Goal: Find specific page/section: Find specific page/section

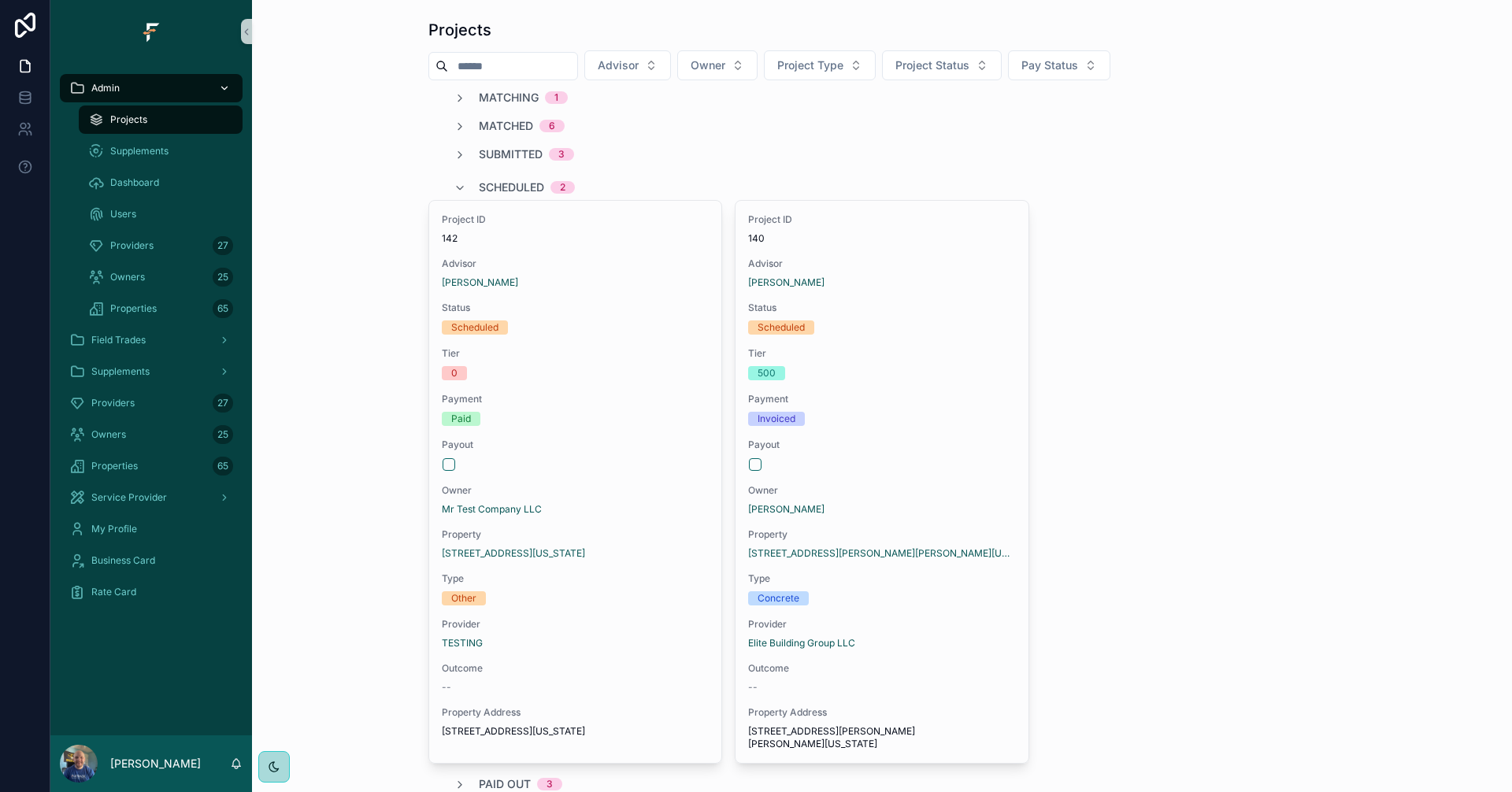
click at [224, 89] on icon "scrollable content" at bounding box center [225, 89] width 5 height 4
click at [954, 63] on span "Project Status" at bounding box center [932, 65] width 74 height 16
click at [938, 281] on div "Scheduled" at bounding box center [975, 280] width 189 height 25
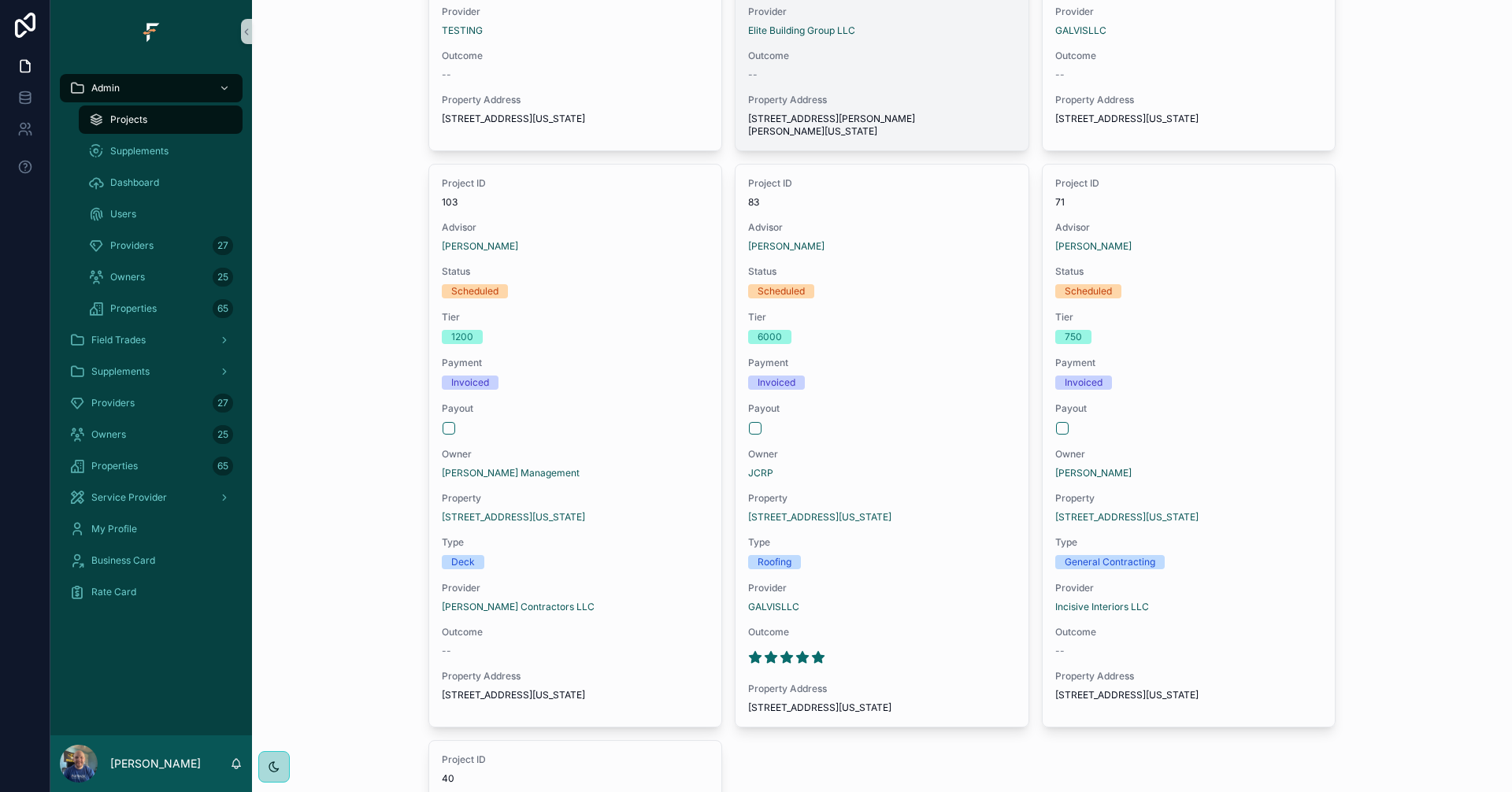
scroll to position [551, 0]
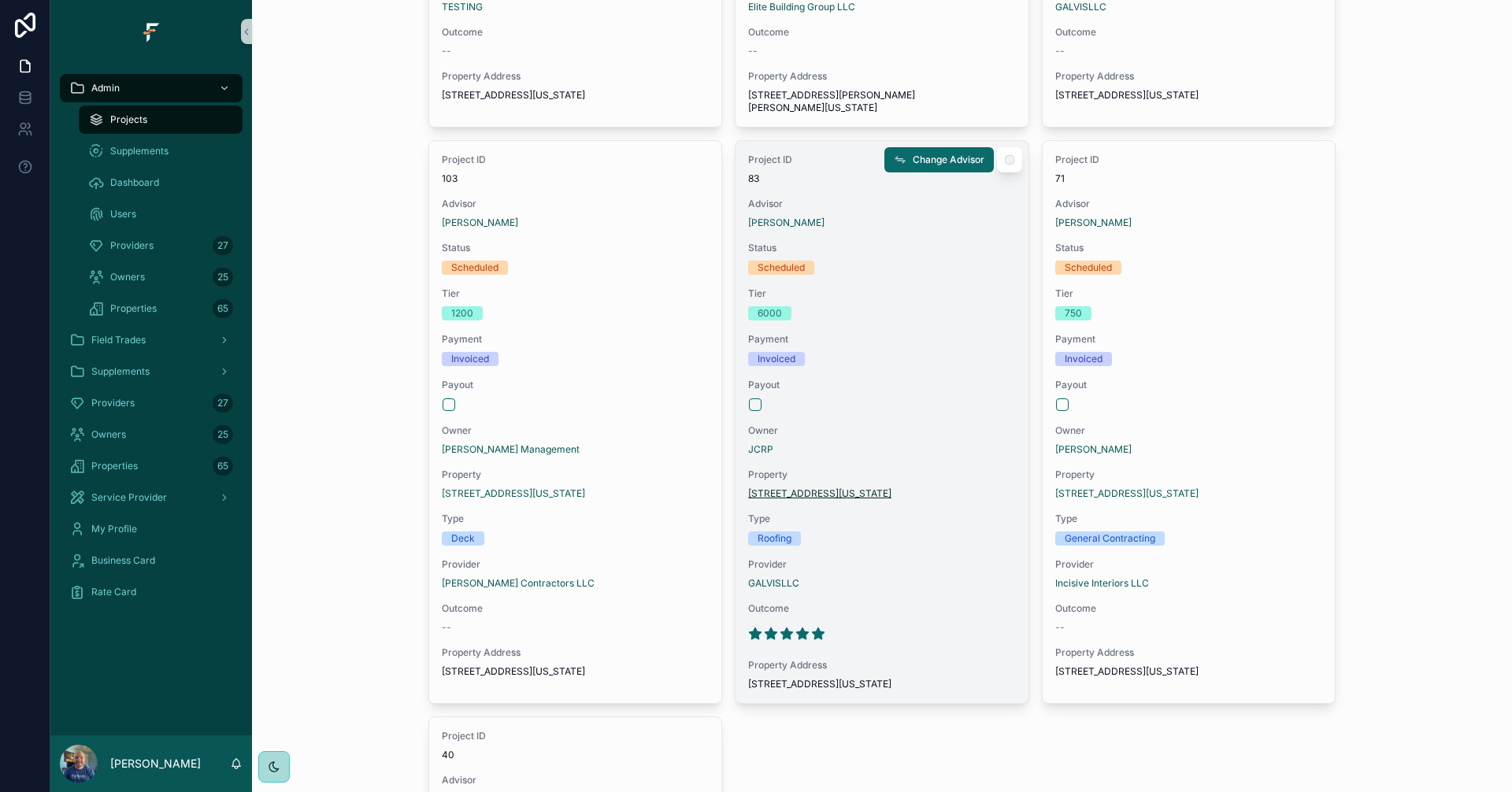
click at [871, 493] on span "[STREET_ADDRESS][US_STATE]" at bounding box center [820, 493] width 143 height 12
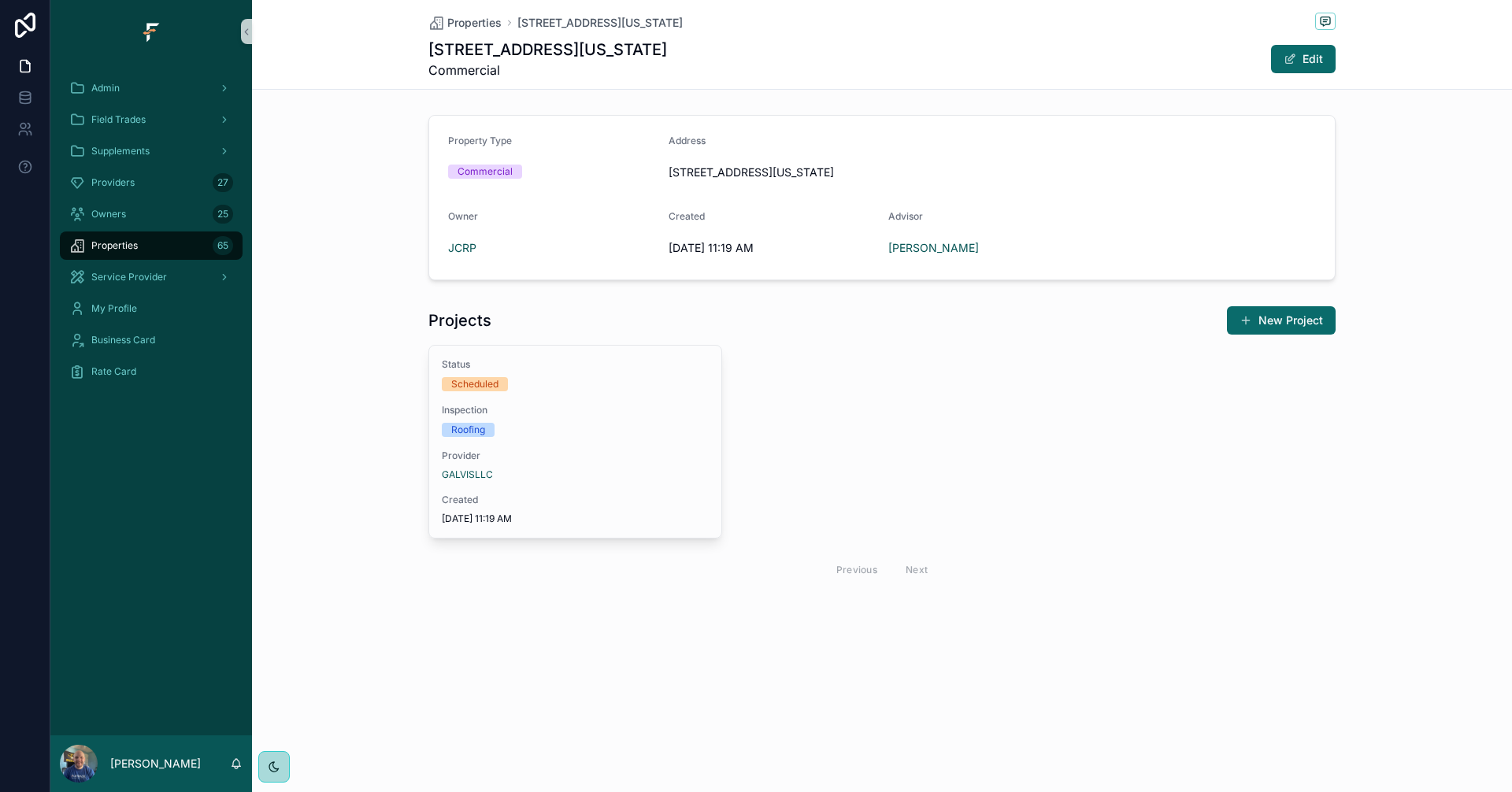
drag, startPoint x: 665, startPoint y: 166, endPoint x: 1038, endPoint y: 185, distance: 373.5
click at [1038, 185] on form "Property Type Commercial Address [STREET_ADDRESS][US_STATE] Owner JCRP Created …" at bounding box center [882, 198] width 906 height 163
copy span "[STREET_ADDRESS][US_STATE]"
